Goal: Task Accomplishment & Management: Use online tool/utility

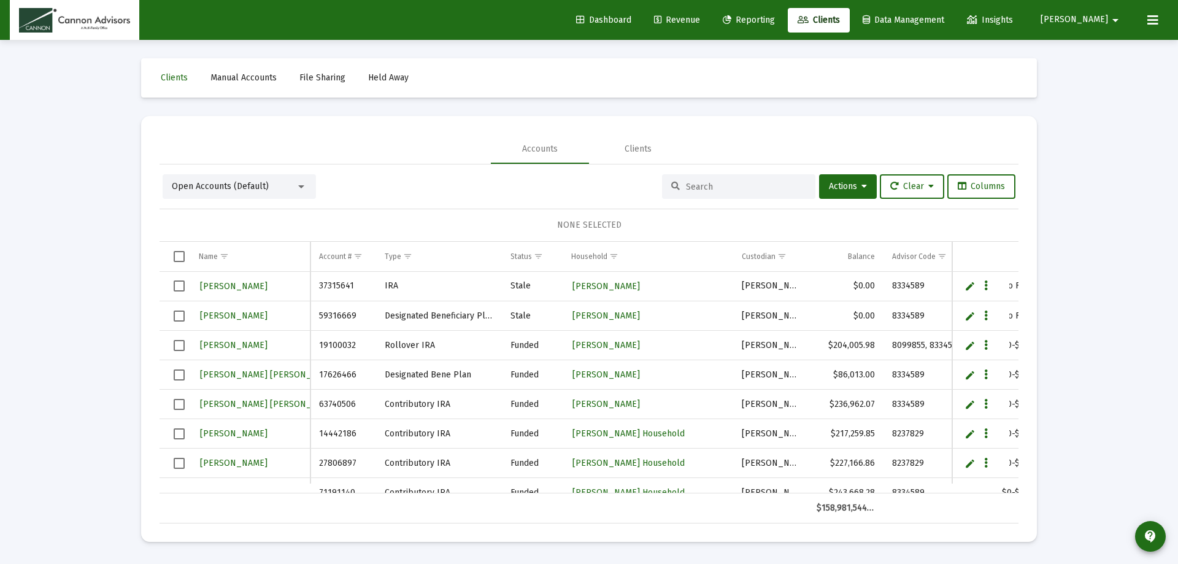
click at [1110, 24] on mat-icon "arrow_drop_down" at bounding box center [1115, 20] width 15 height 25
click at [1105, 54] on span "Settings" at bounding box center [1108, 51] width 36 height 29
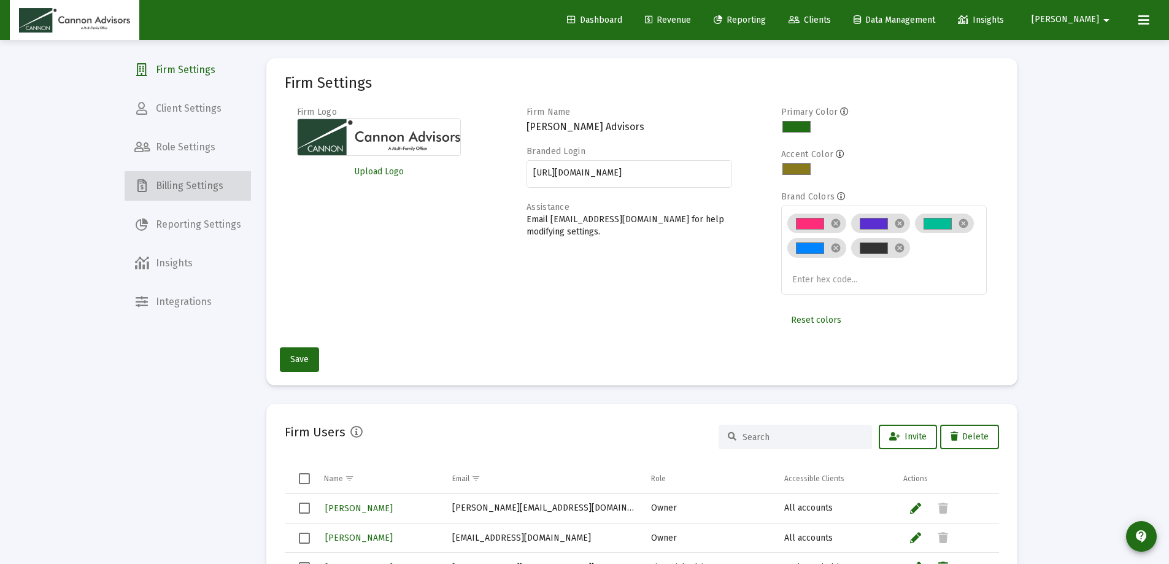
click at [188, 188] on span "Billing Settings" at bounding box center [188, 185] width 126 height 29
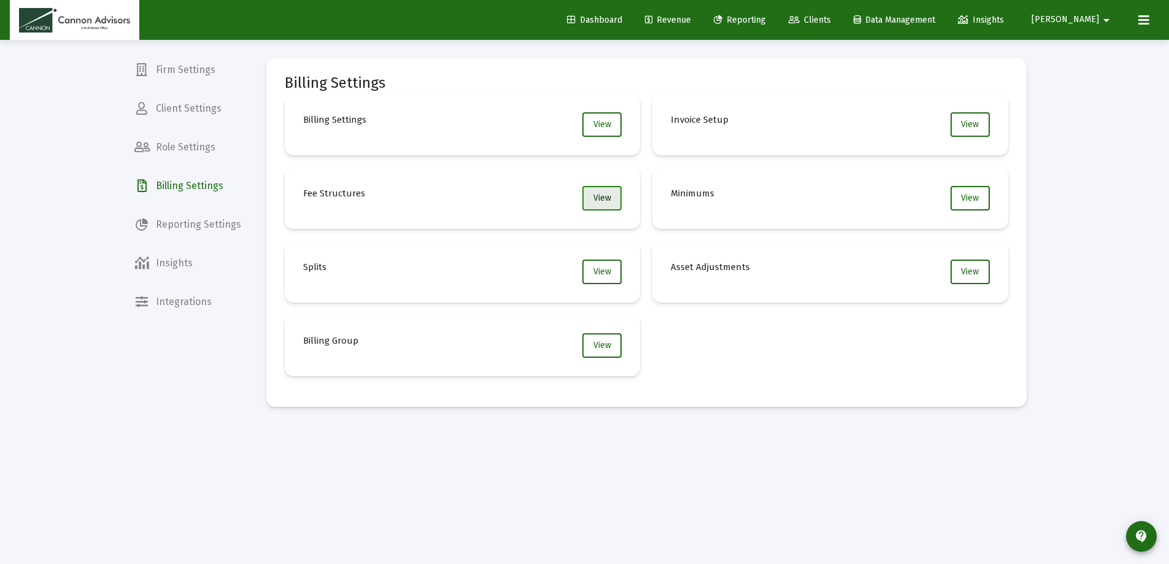
click at [603, 200] on span "View" at bounding box center [602, 198] width 18 height 10
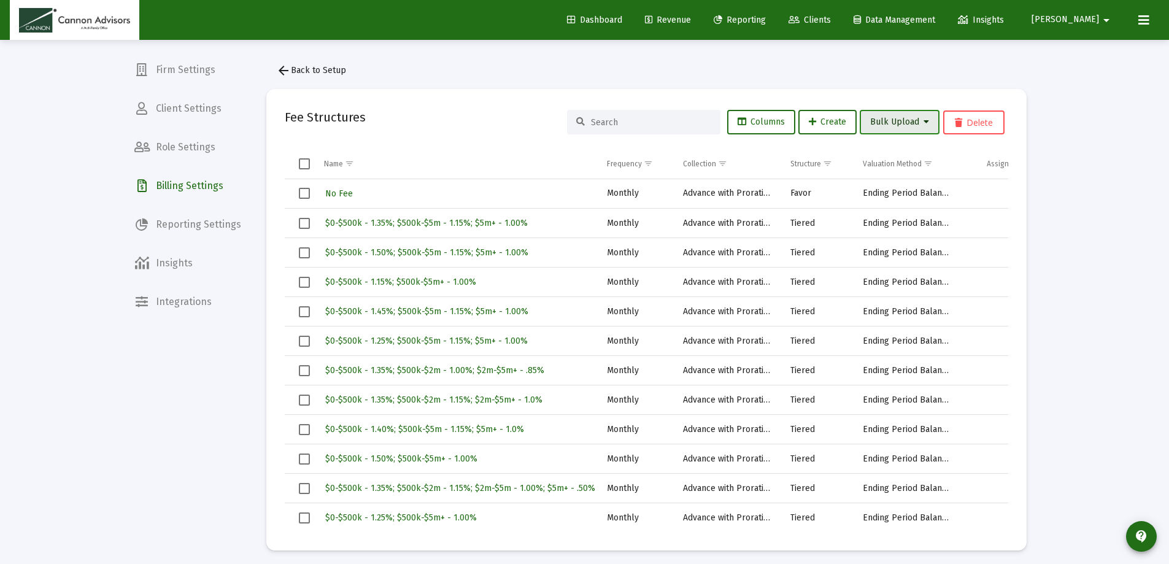
click at [926, 123] on icon at bounding box center [926, 122] width 6 height 9
click at [922, 182] on button "Fee Assignment Upload" at bounding box center [915, 183] width 112 height 29
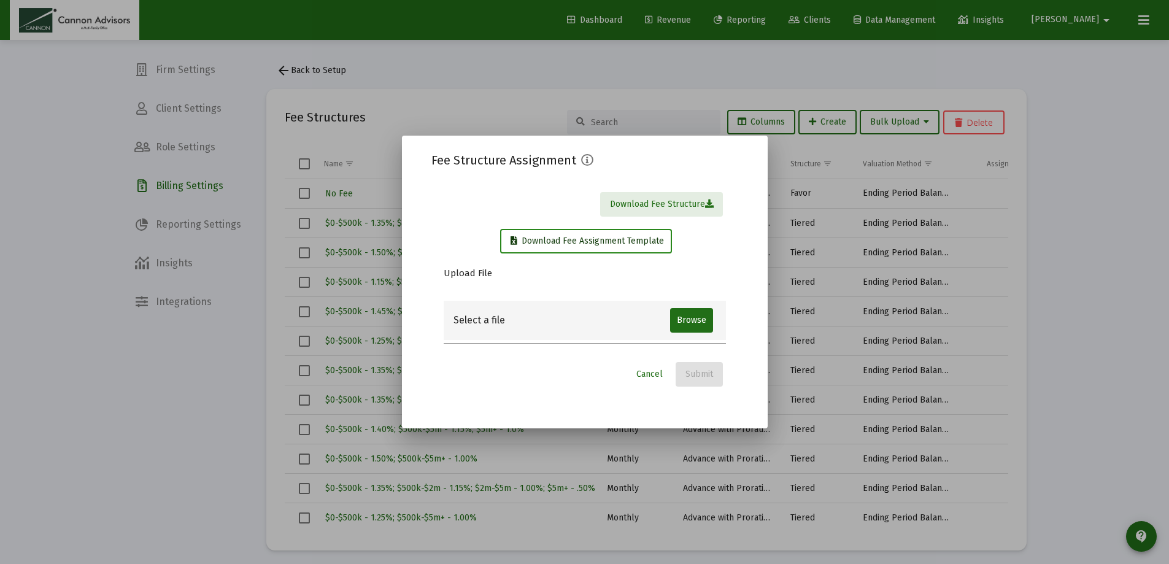
click at [648, 245] on span "Download Fee Assignment Template" at bounding box center [586, 241] width 153 height 10
